Goal: Register for event/course

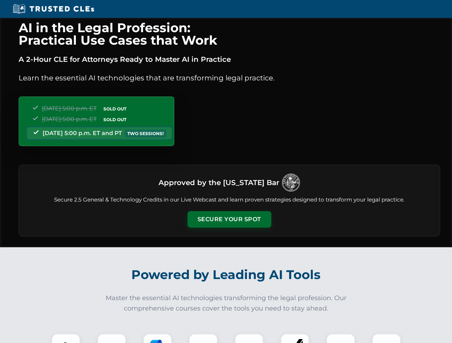
click at [229, 220] on button "Secure Your Spot" at bounding box center [229, 219] width 84 height 16
click at [66, 339] on img at bounding box center [65, 348] width 21 height 21
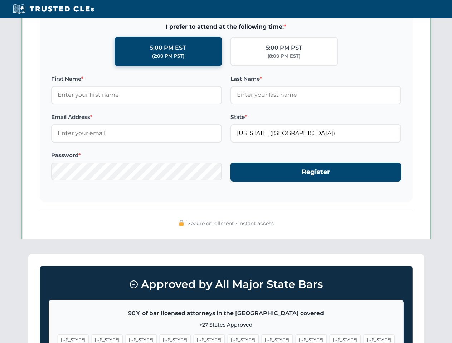
click at [261, 339] on span "[US_STATE]" at bounding box center [276, 340] width 31 height 10
click at [329, 339] on span "[US_STATE]" at bounding box center [344, 340] width 31 height 10
